Goal: Task Accomplishment & Management: Complete application form

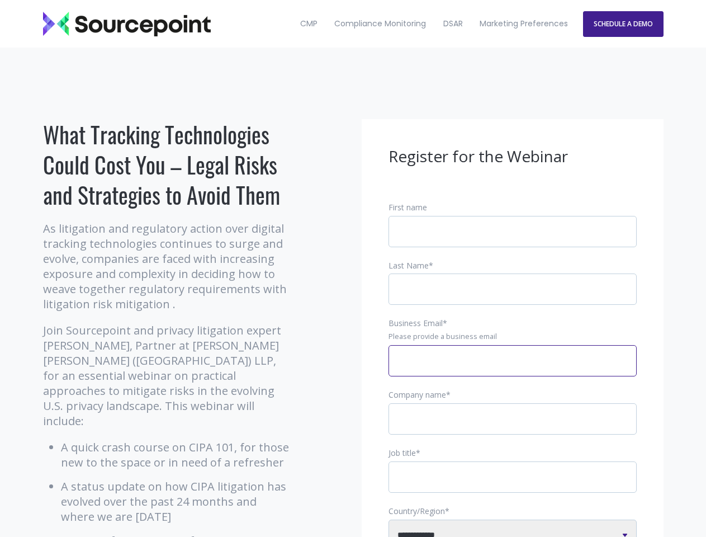
click at [513, 370] on input "Business Email *" at bounding box center [513, 360] width 248 height 31
